Goal: Book appointment/travel/reservation

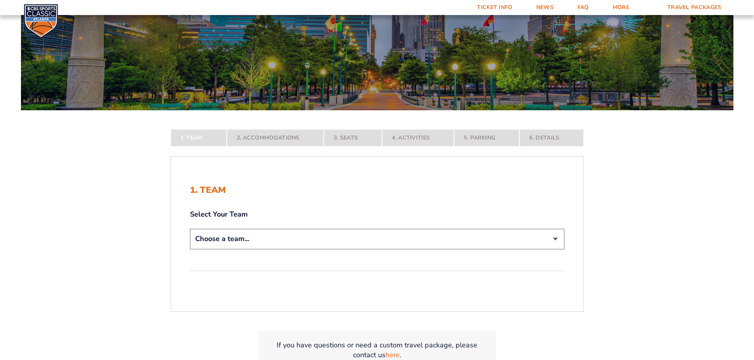
scroll to position [94, 0]
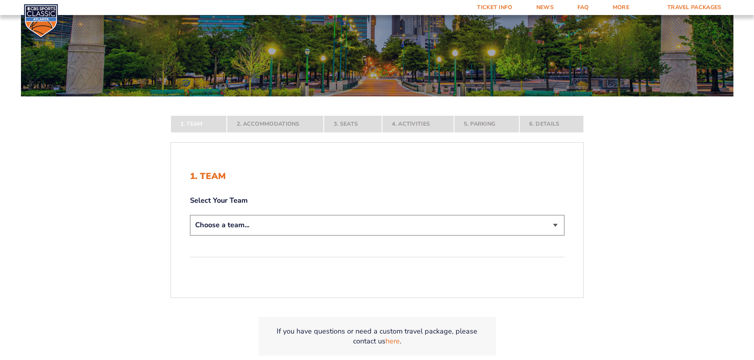
click at [553, 227] on select "Choose a team... [US_STATE] Wildcats [US_STATE] State Buckeyes [US_STATE] Tar H…" at bounding box center [377, 225] width 374 height 20
select select "12756"
click at [190, 235] on select "Choose a team... [US_STATE] Wildcats [US_STATE] State Buckeyes [US_STATE] Tar H…" at bounding box center [377, 225] width 374 height 20
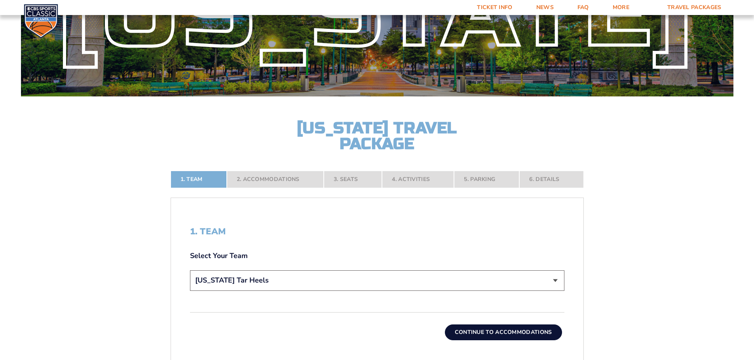
click at [462, 332] on button "Continue To Accommodations" at bounding box center [503, 333] width 117 height 16
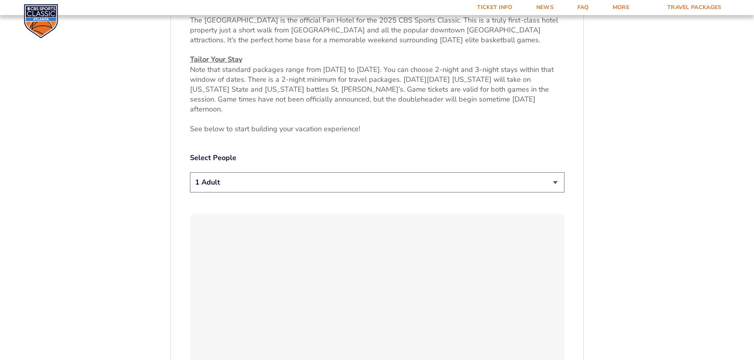
scroll to position [369, 0]
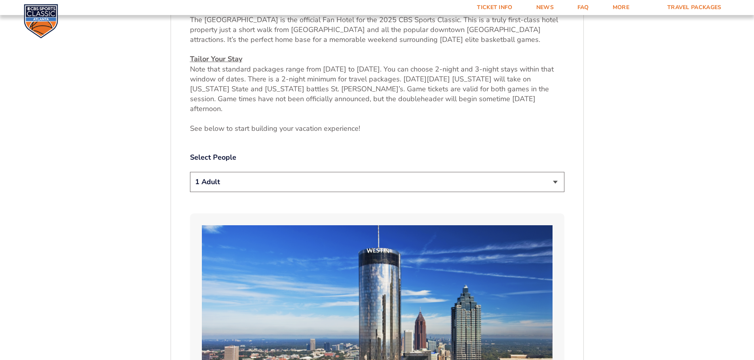
click at [280, 172] on select "1 Adult 2 Adults 3 Adults 4 Adults 2 Adults + 1 Child 2 Adults + 2 Children 2 A…" at bounding box center [377, 182] width 374 height 20
select select "2 Adults"
click at [190, 172] on select "1 Adult 2 Adults 3 Adults 4 Adults 2 Adults + 1 Child 2 Adults + 2 Children 2 A…" at bounding box center [377, 182] width 374 height 20
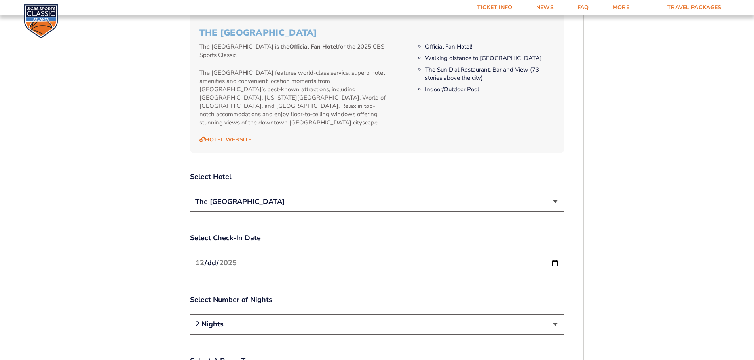
scroll to position [852, 0]
click at [313, 191] on select "The [GEOGRAPHIC_DATA]" at bounding box center [377, 201] width 374 height 20
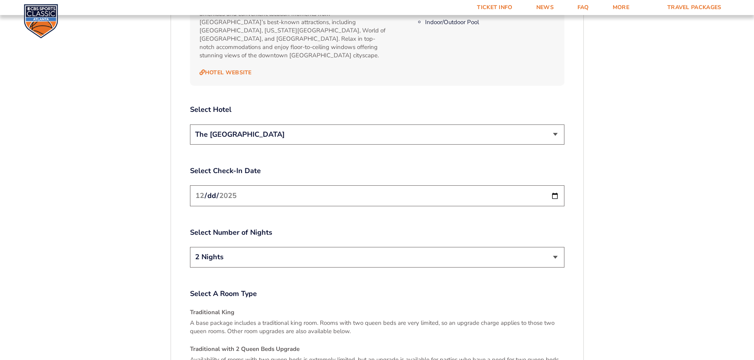
scroll to position [919, 0]
click at [555, 185] on input "[DATE]" at bounding box center [377, 195] width 374 height 21
type input "[DATE]"
click at [551, 247] on select "2 Nights 3 Nights" at bounding box center [377, 257] width 374 height 20
select select "3 Nights"
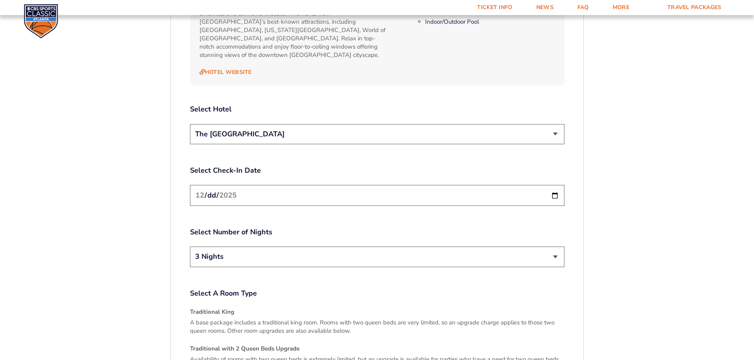
click at [190, 247] on select "2 Nights 3 Nights" at bounding box center [377, 257] width 374 height 20
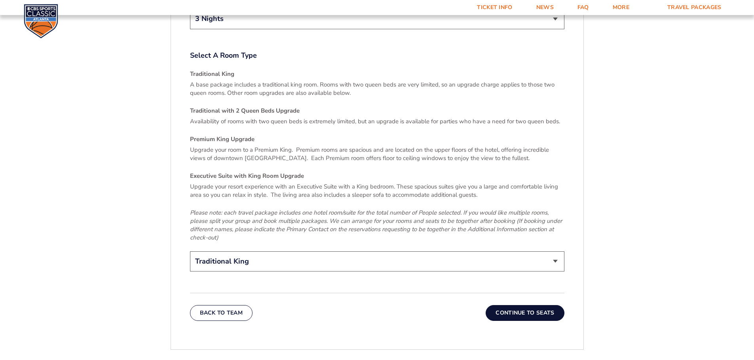
scroll to position [1157, 0]
click at [551, 251] on select "Traditional King Traditional with 2 Queen Beds Upgrade (+$95 per night) Premium…" at bounding box center [377, 261] width 374 height 20
click at [190, 251] on select "Traditional King Traditional with 2 Queen Beds Upgrade (+$95 per night) Premium…" at bounding box center [377, 261] width 374 height 20
click at [528, 305] on button "Continue To Seats" at bounding box center [524, 313] width 78 height 16
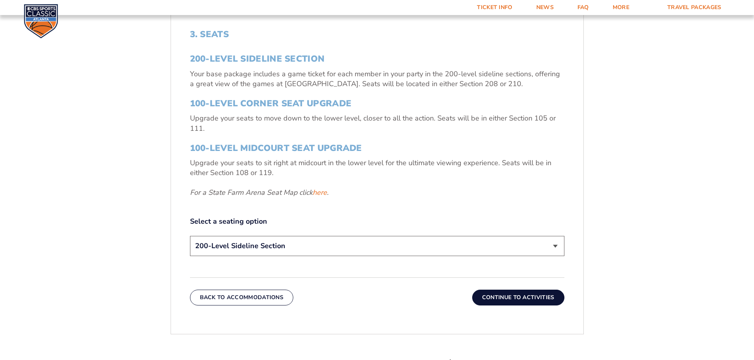
scroll to position [292, 0]
click at [556, 246] on select "200-Level Sideline Section 100-Level Corner Seat Upgrade (+$120 per person) 100…" at bounding box center [377, 246] width 374 height 20
select select "100-Level Corner Seat Upgrade"
click at [190, 236] on select "200-Level Sideline Section 100-Level Corner Seat Upgrade (+$120 per person) 100…" at bounding box center [377, 246] width 374 height 20
click at [529, 297] on button "Continue To Activities" at bounding box center [518, 298] width 92 height 16
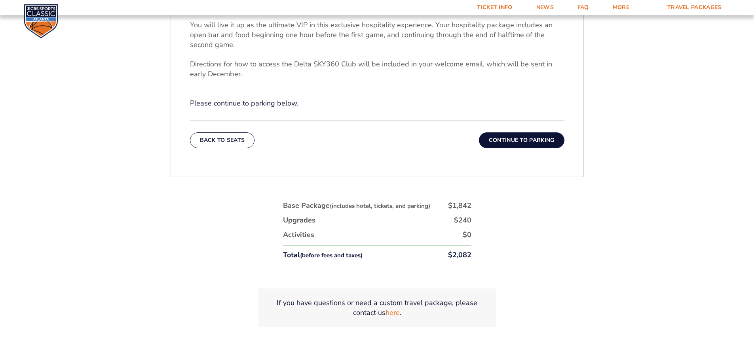
scroll to position [355, 0]
click at [209, 133] on button "Back To Seats" at bounding box center [222, 140] width 65 height 16
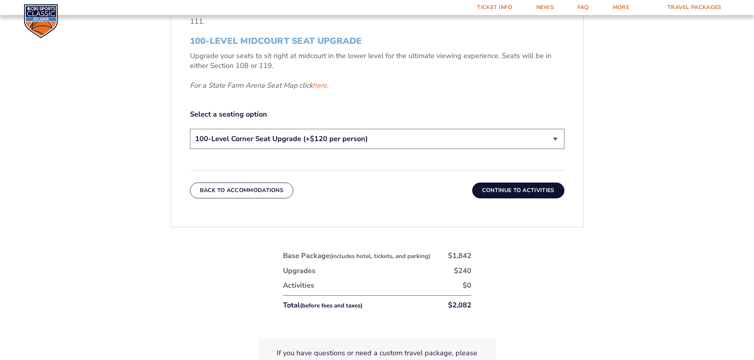
scroll to position [404, 0]
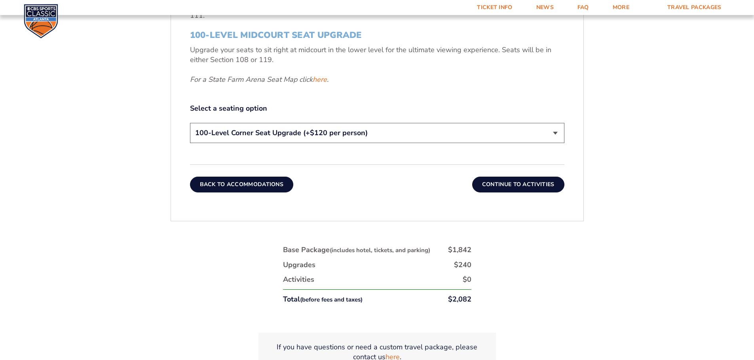
click at [228, 182] on button "Back To Accommodations" at bounding box center [242, 185] width 104 height 16
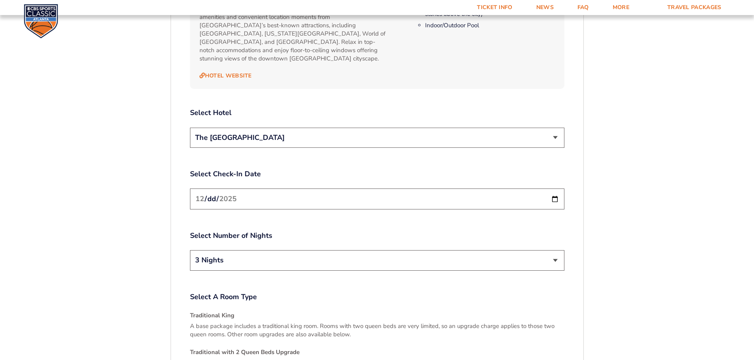
scroll to position [915, 0]
click at [553, 188] on input "[DATE]" at bounding box center [377, 198] width 374 height 21
type input "[DATE]"
click at [557, 250] on select "2 Nights 3 Nights" at bounding box center [377, 260] width 374 height 20
select select "2 Nights"
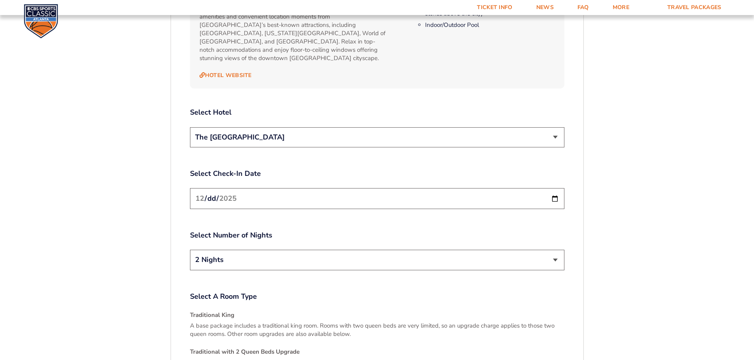
click at [190, 250] on select "2 Nights 3 Nights" at bounding box center [377, 260] width 374 height 20
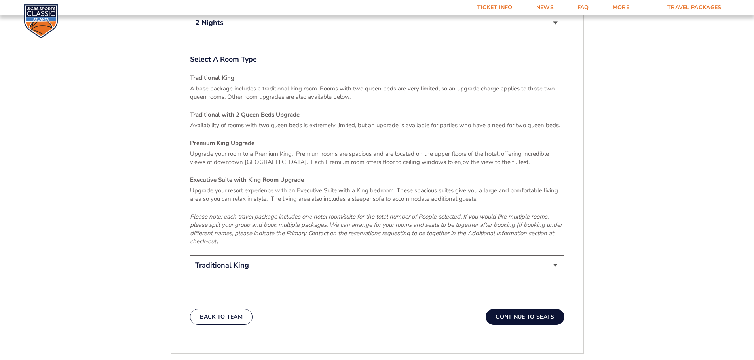
scroll to position [1156, 0]
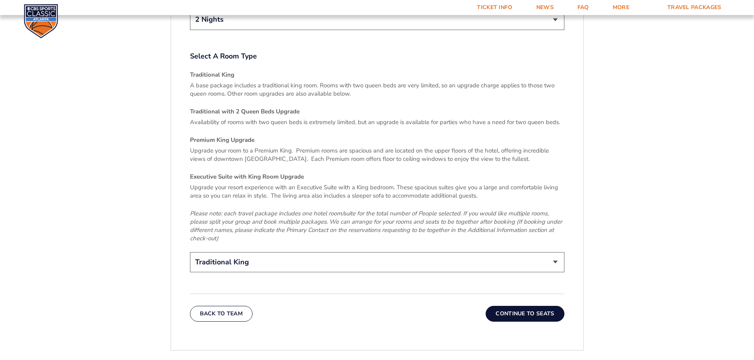
click at [555, 252] on select "Traditional King Traditional with 2 Queen Beds Upgrade (+$95 per night) Premium…" at bounding box center [377, 262] width 374 height 20
click at [527, 306] on button "Continue To Seats" at bounding box center [524, 314] width 78 height 16
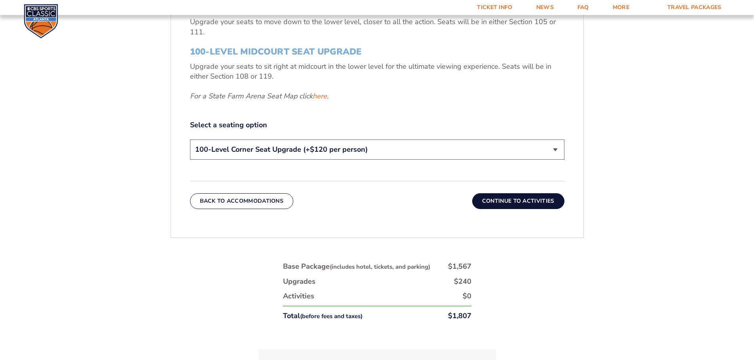
scroll to position [387, 0]
click at [546, 150] on select "200-Level Sideline Section 100-Level Corner Seat Upgrade (+$120 per person) 100…" at bounding box center [377, 150] width 374 height 20
select select "200-Level Sideline Section"
click at [190, 140] on select "200-Level Sideline Section 100-Level Corner Seat Upgrade (+$120 per person) 100…" at bounding box center [377, 150] width 374 height 20
click at [526, 203] on button "Continue To Activities" at bounding box center [518, 202] width 92 height 16
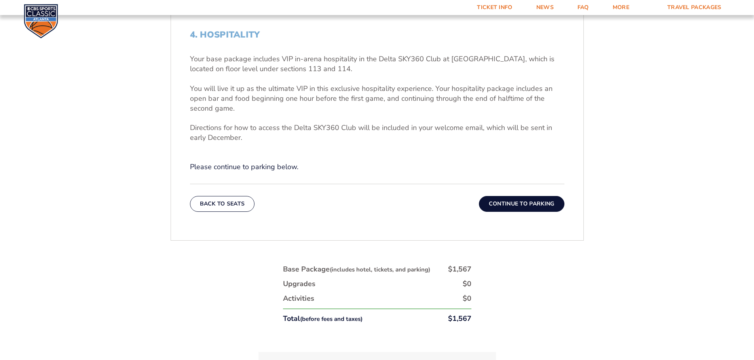
scroll to position [294, 0]
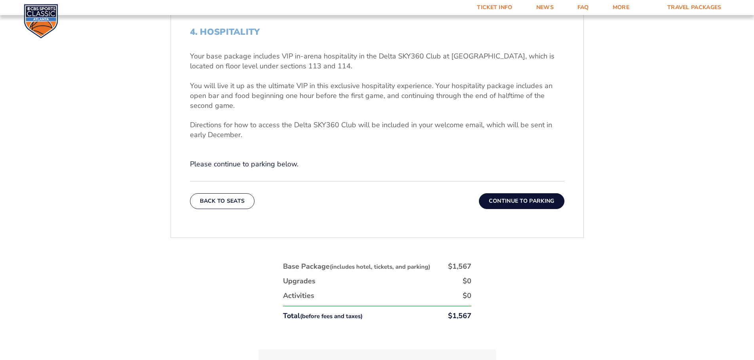
click at [538, 200] on button "Continue To Parking" at bounding box center [521, 201] width 85 height 16
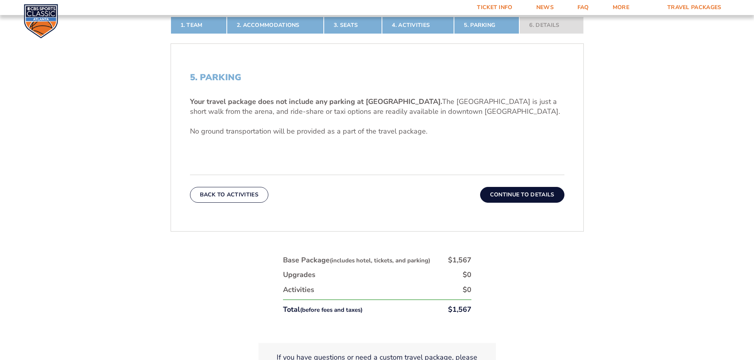
scroll to position [249, 0]
